Goal: Navigation & Orientation: Find specific page/section

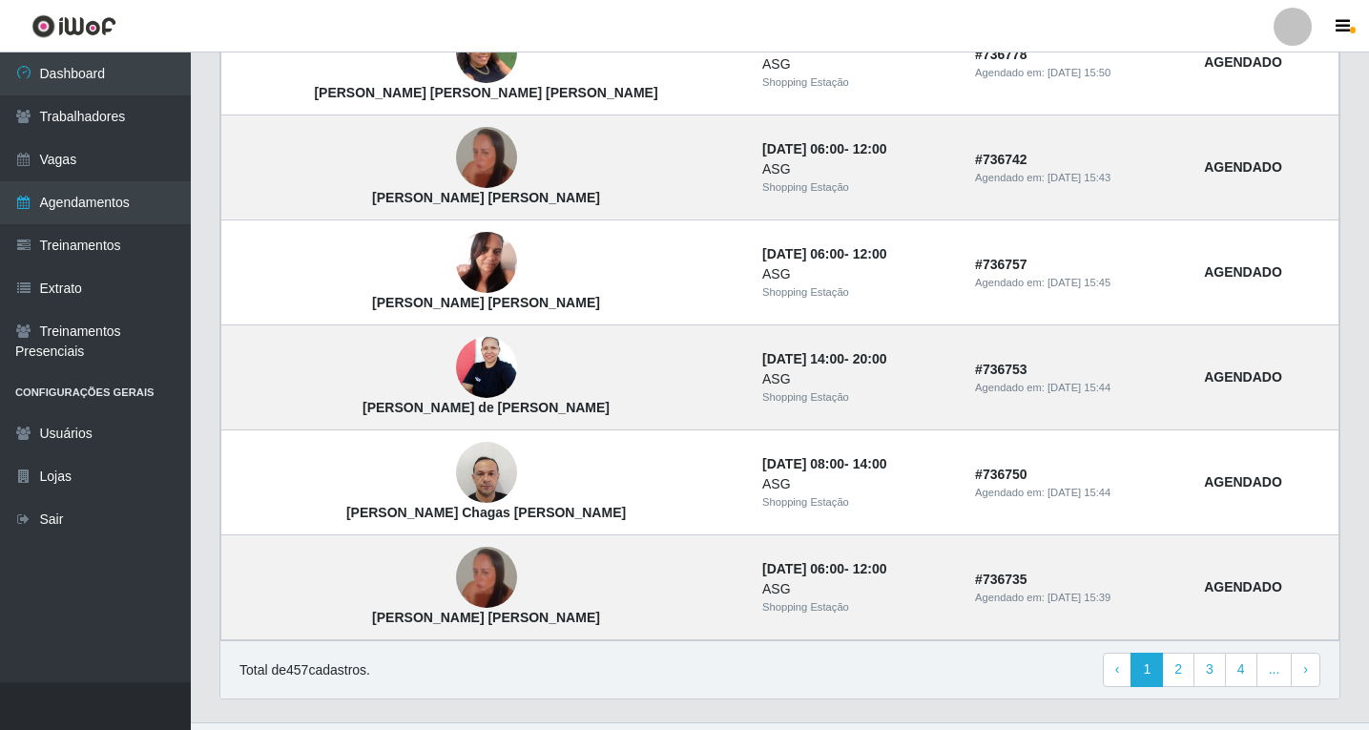
scroll to position [1262, 0]
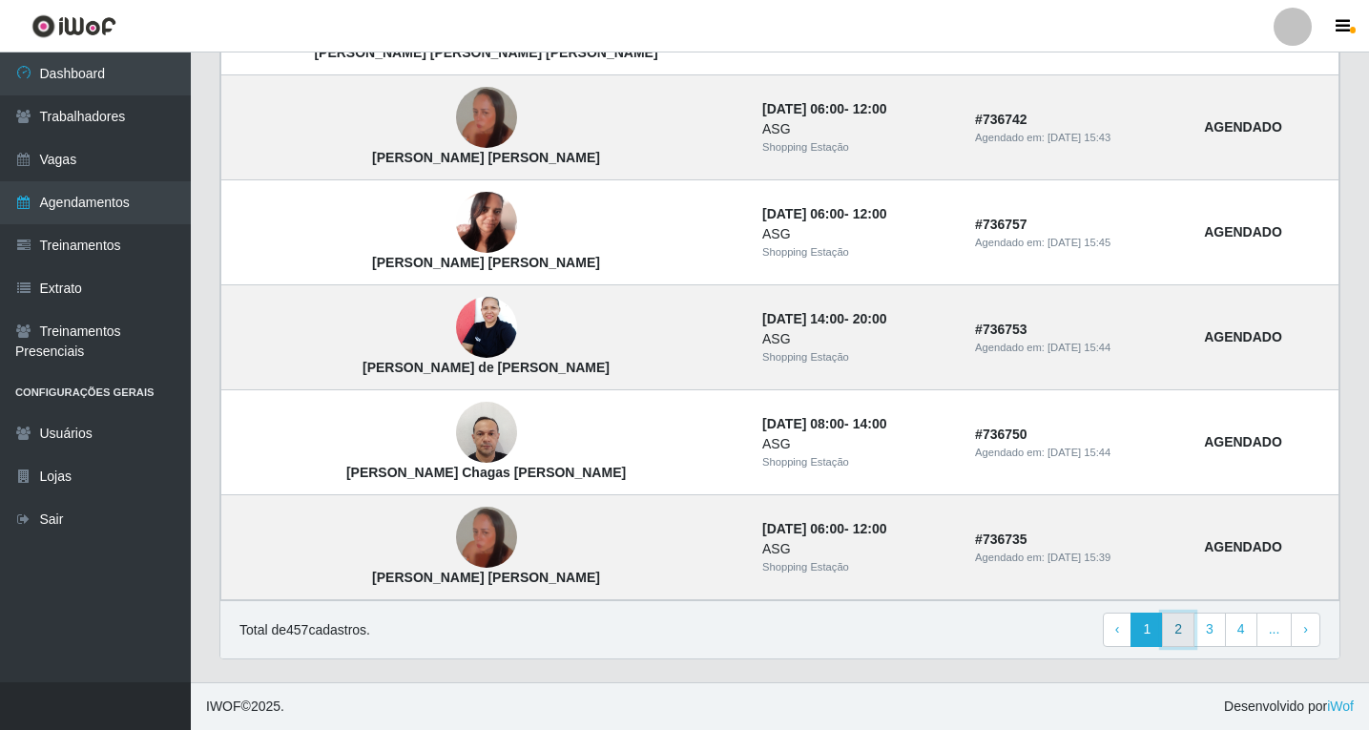
click at [1184, 638] on link "2" at bounding box center [1178, 629] width 32 height 34
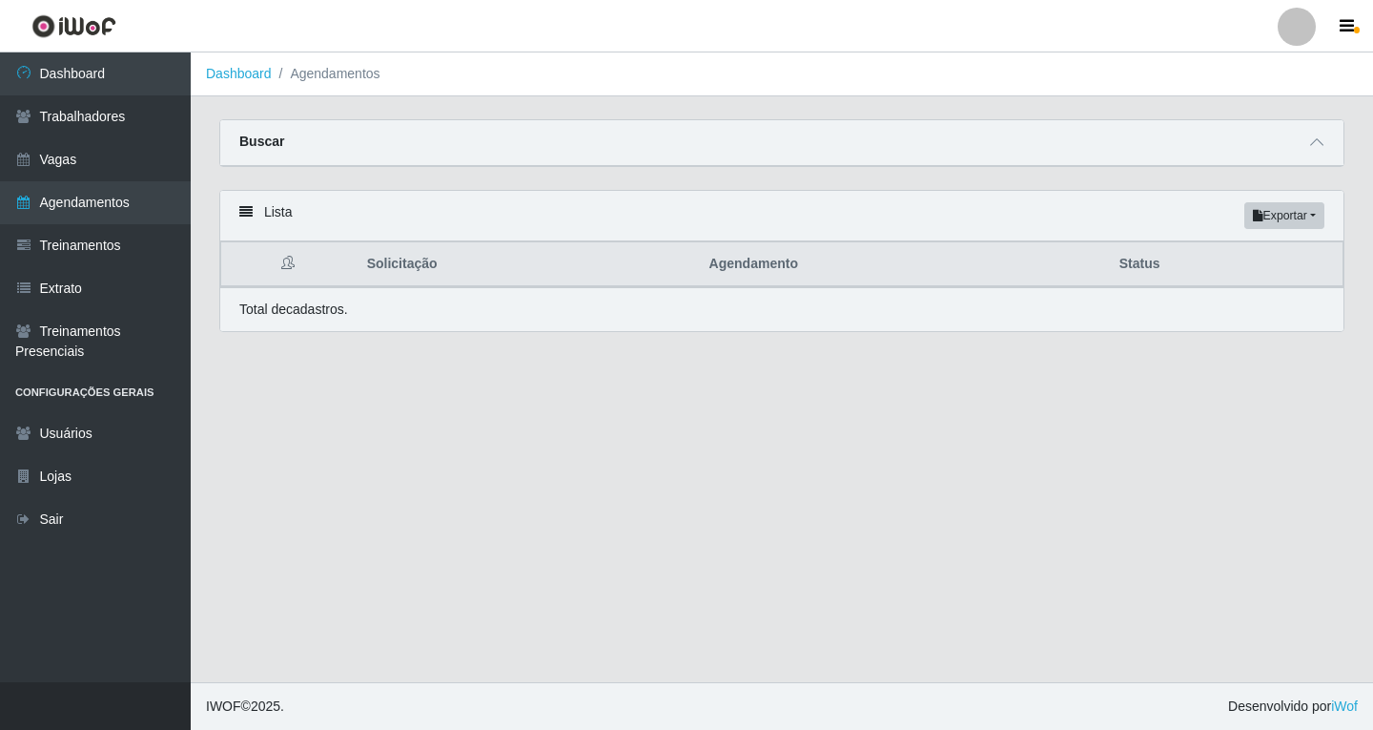
click at [767, 334] on div "Lista Exportar PDF Excel Solicitação Agendamento Status Total de cadastros." at bounding box center [782, 272] width 1154 height 165
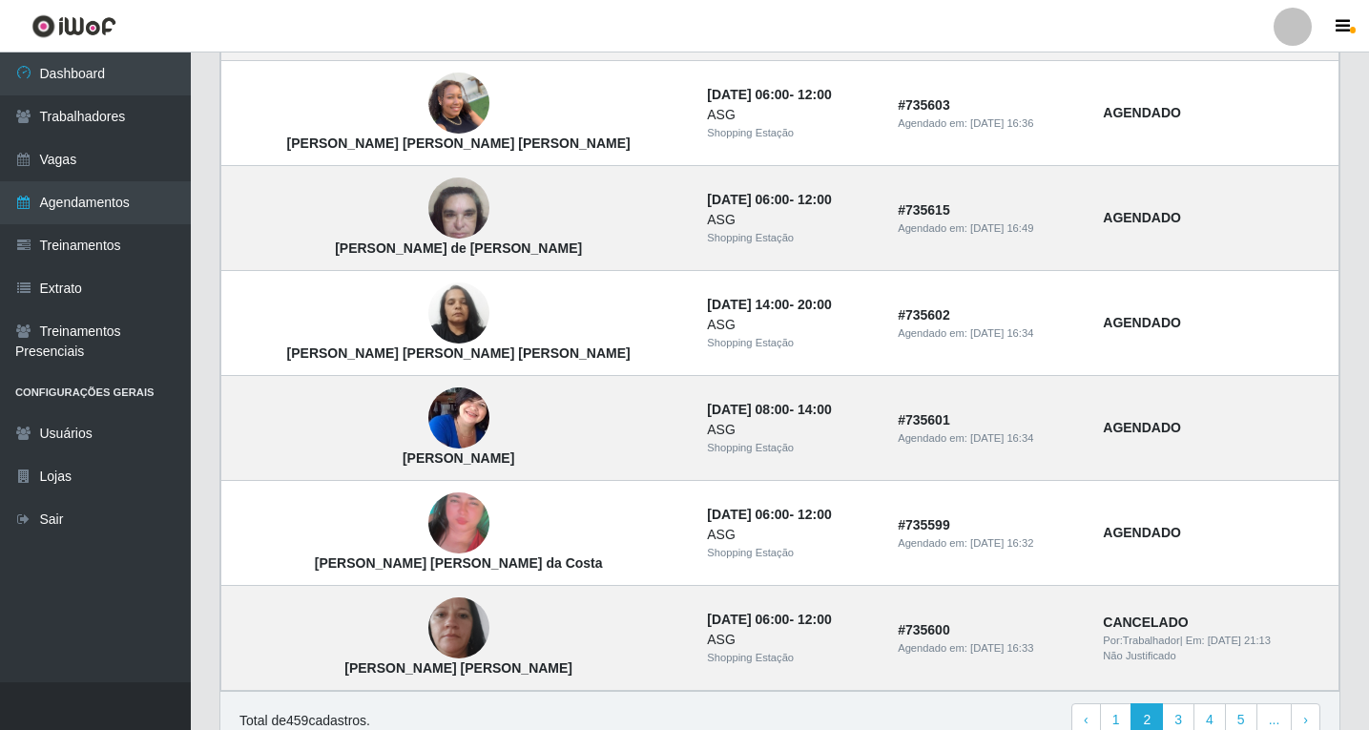
scroll to position [1262, 0]
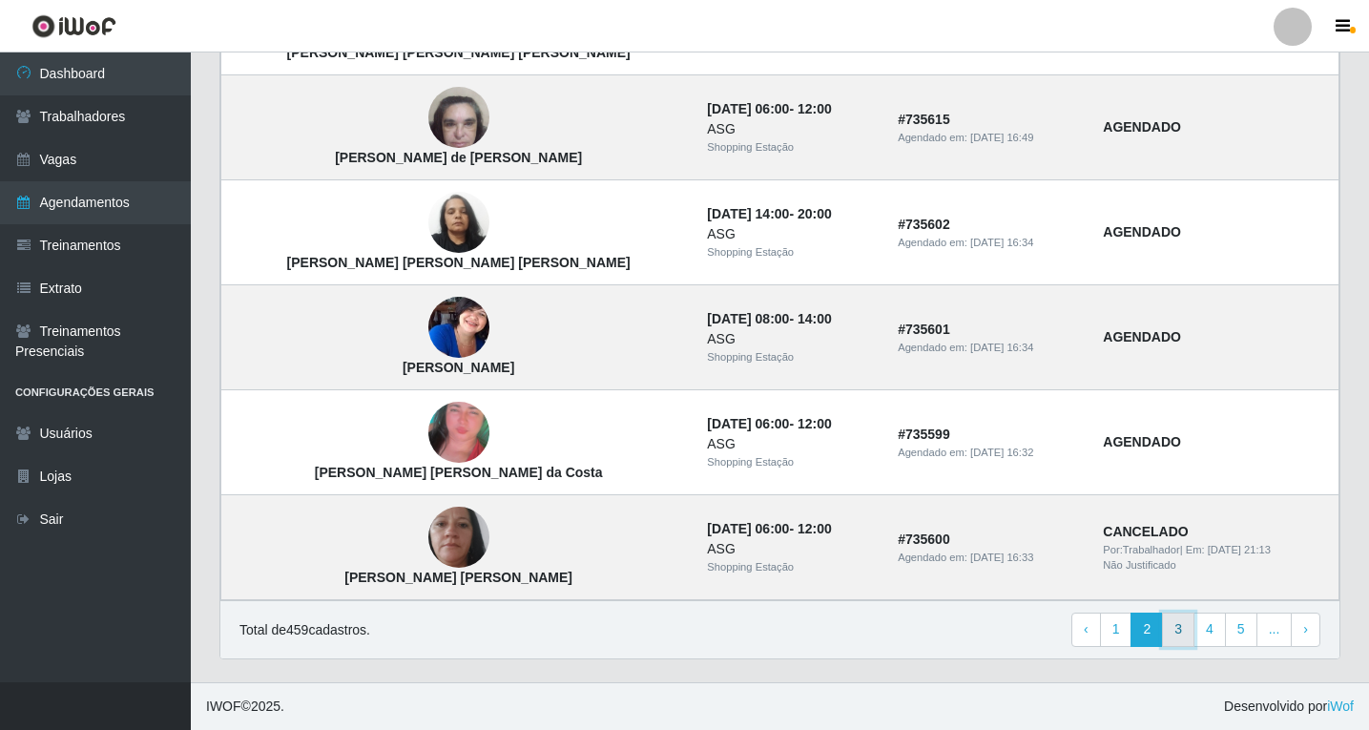
click at [1178, 633] on link "3" at bounding box center [1178, 629] width 32 height 34
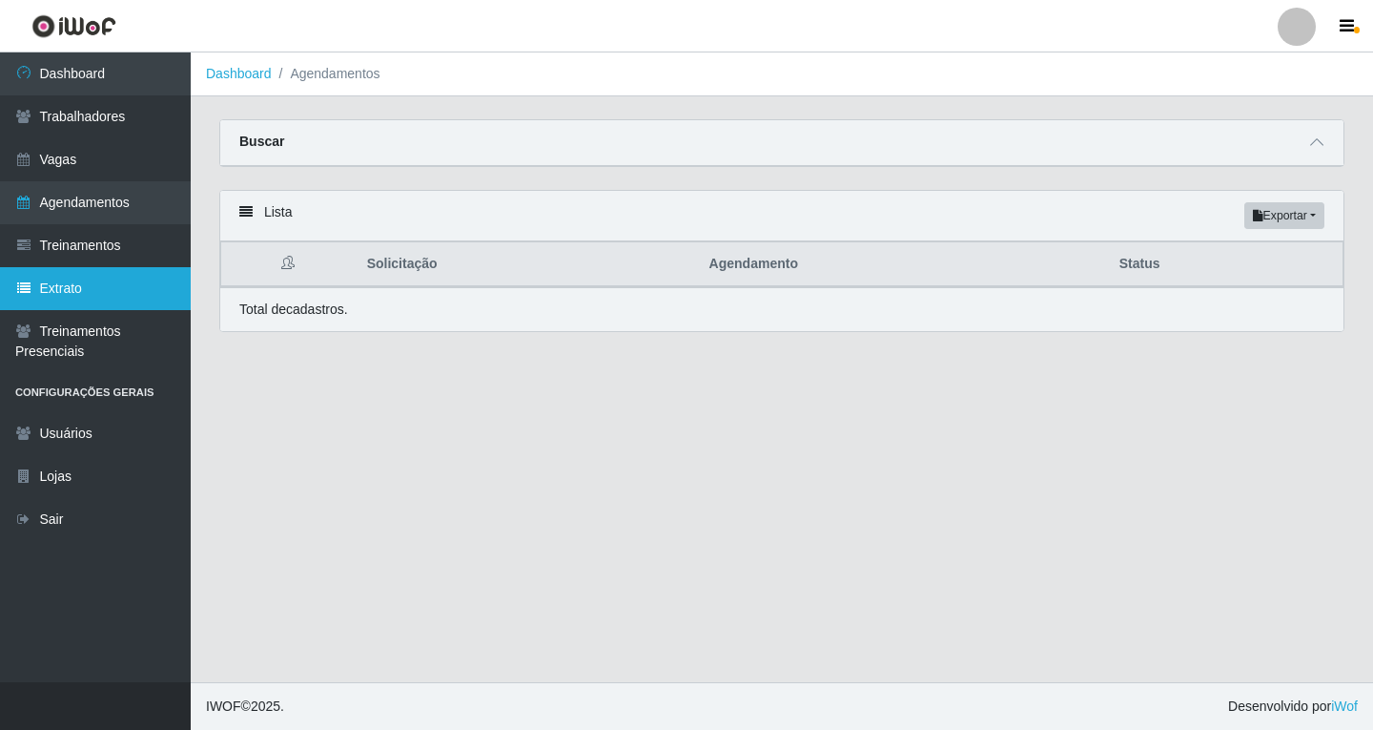
click at [82, 291] on link "Extrato" at bounding box center [95, 288] width 191 height 43
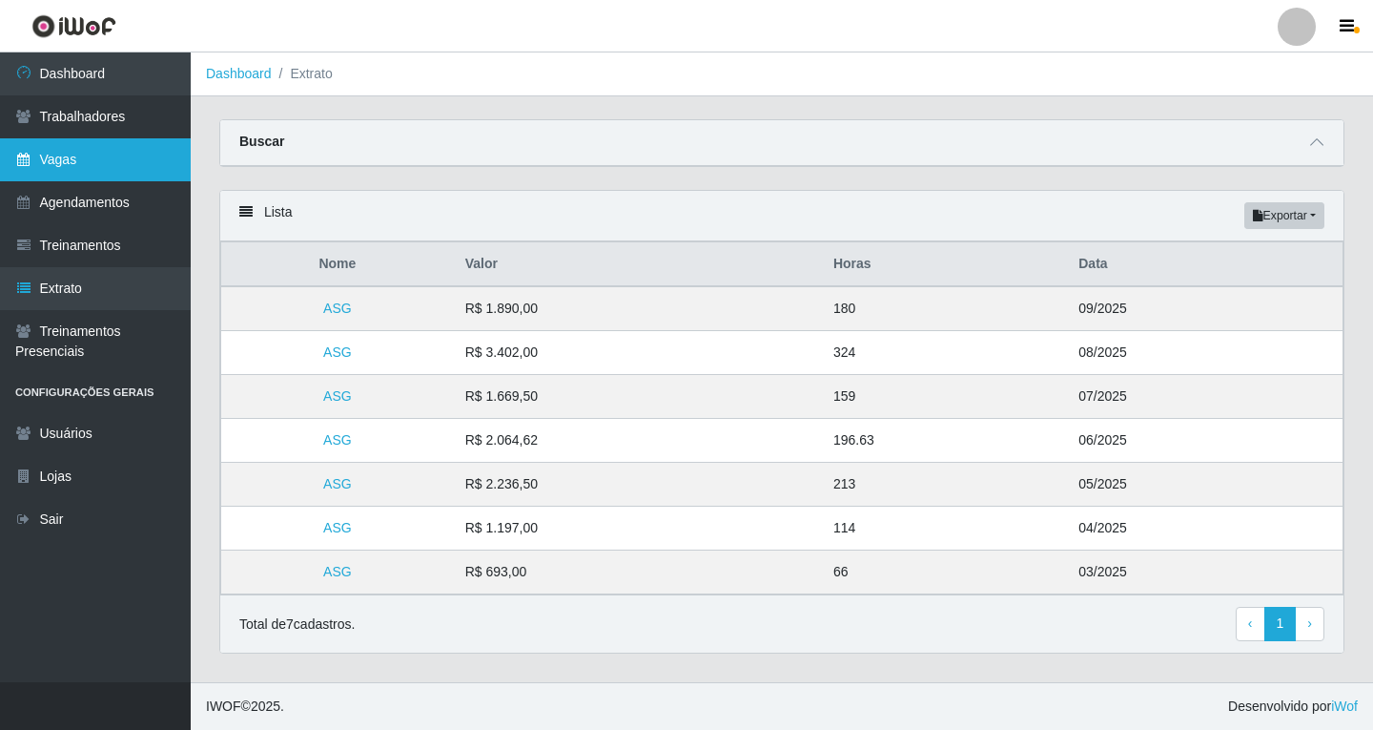
click at [133, 157] on link "Vagas" at bounding box center [95, 159] width 191 height 43
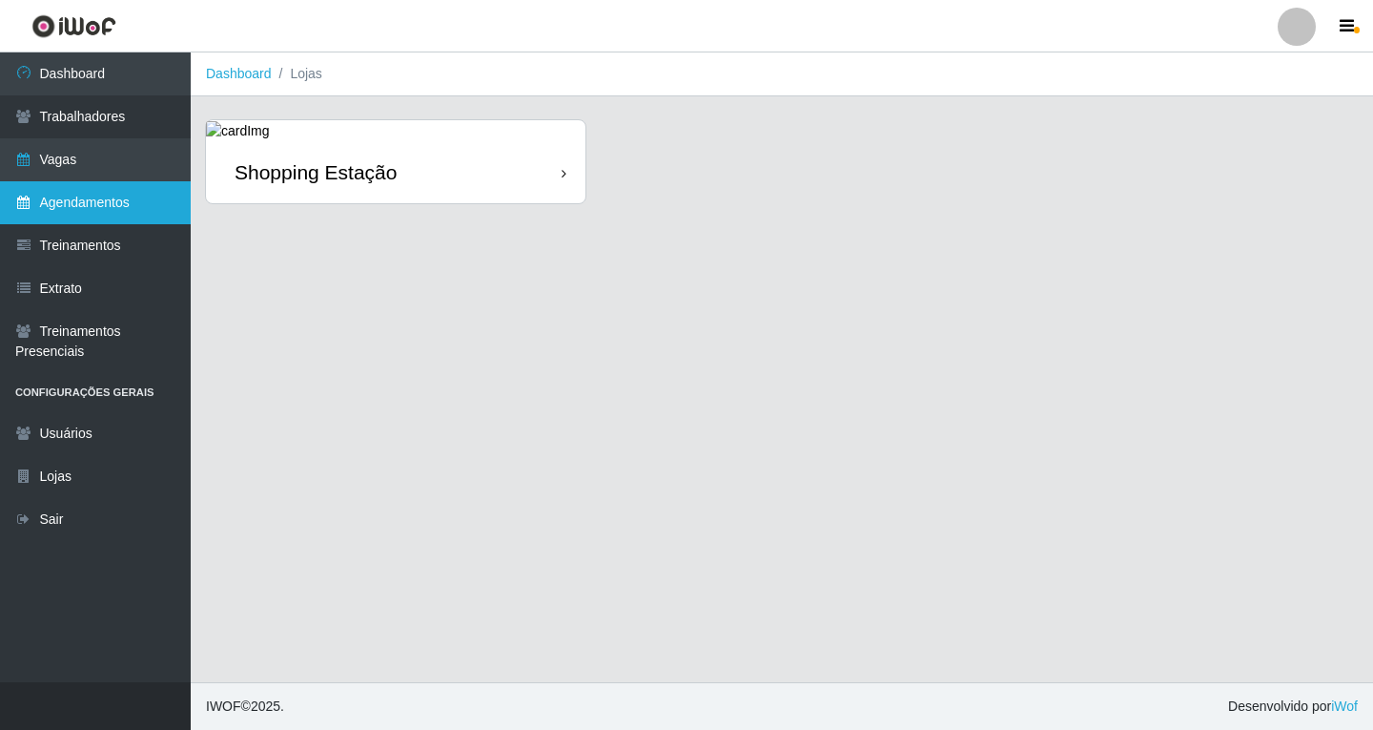
click at [130, 198] on link "Agendamentos" at bounding box center [95, 202] width 191 height 43
